Goal: Task Accomplishment & Management: Manage account settings

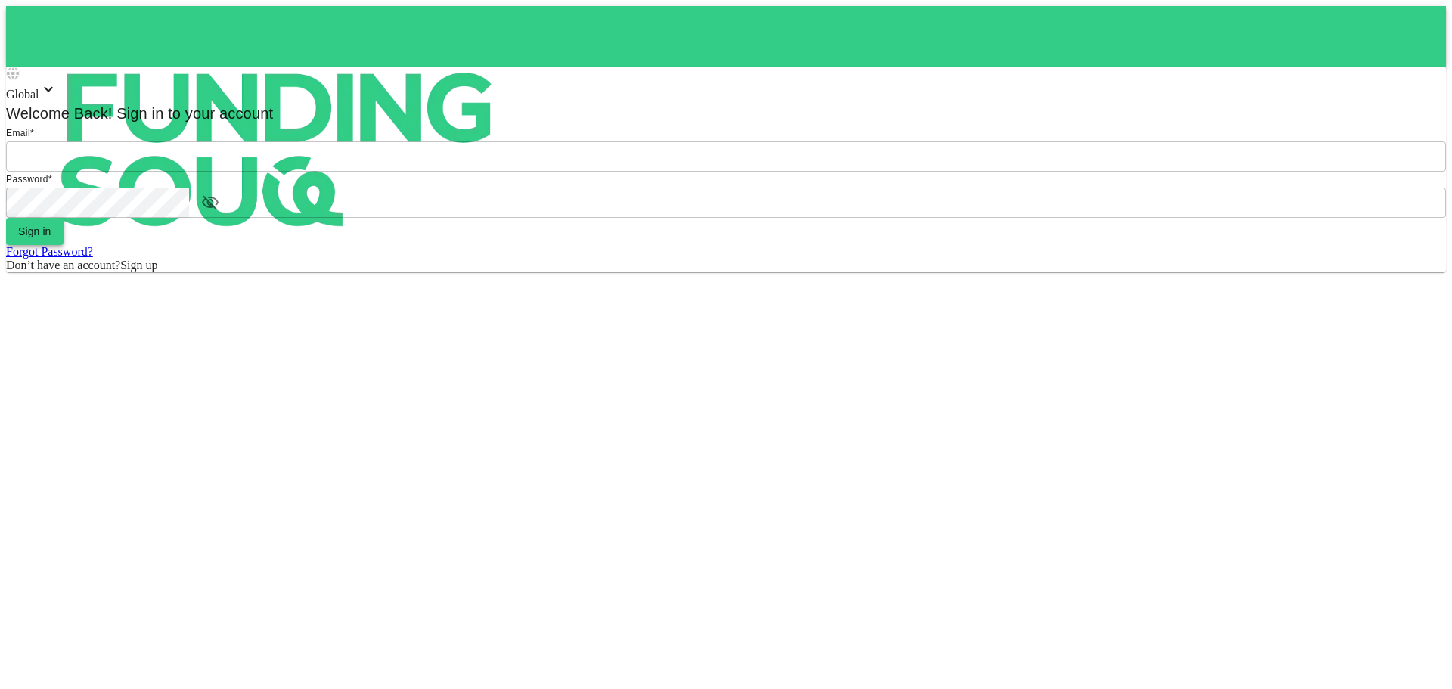
type input "[EMAIL_ADDRESS][DOMAIN_NAME]"
click at [64, 245] on button "Sign in" at bounding box center [34, 231] width 57 height 27
